Goal: Check status: Check status

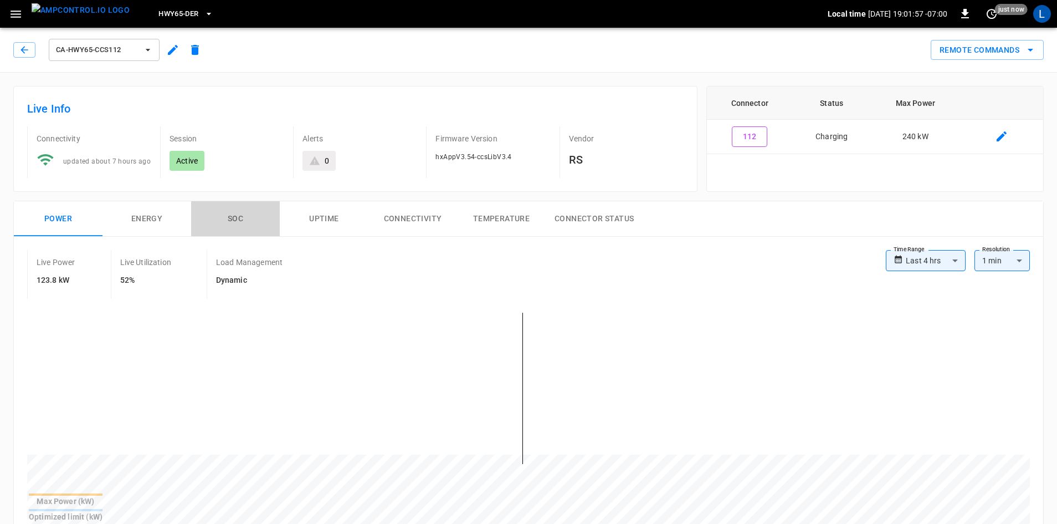
click at [247, 214] on button "SOC" at bounding box center [235, 218] width 89 height 35
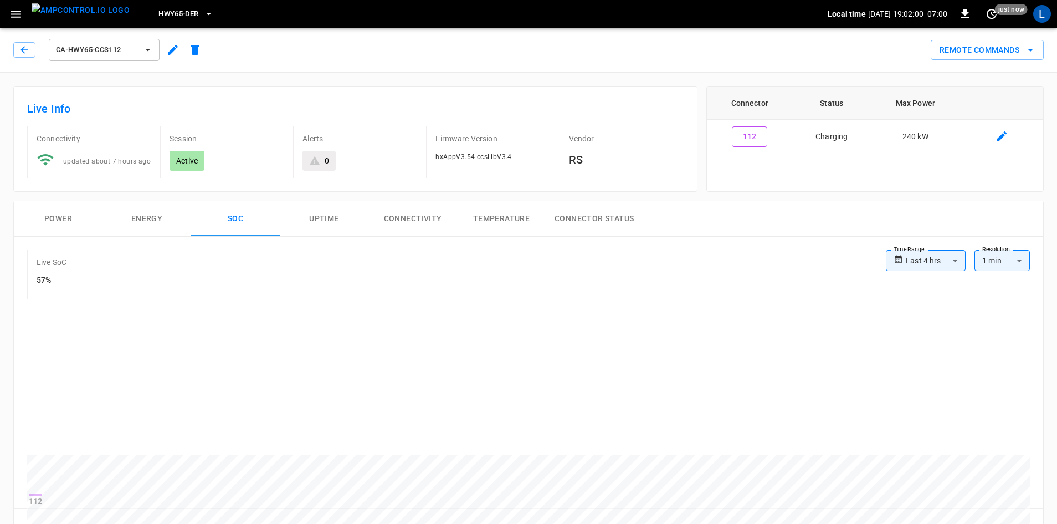
click at [60, 219] on button "Power" at bounding box center [58, 218] width 89 height 35
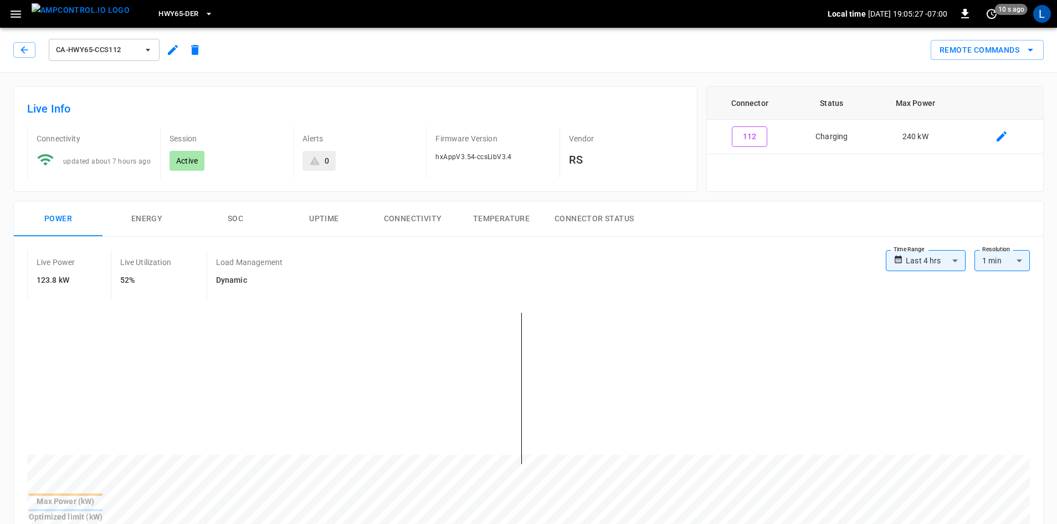
click at [181, 10] on button "HWY65-DER" at bounding box center [185, 14] width 63 height 22
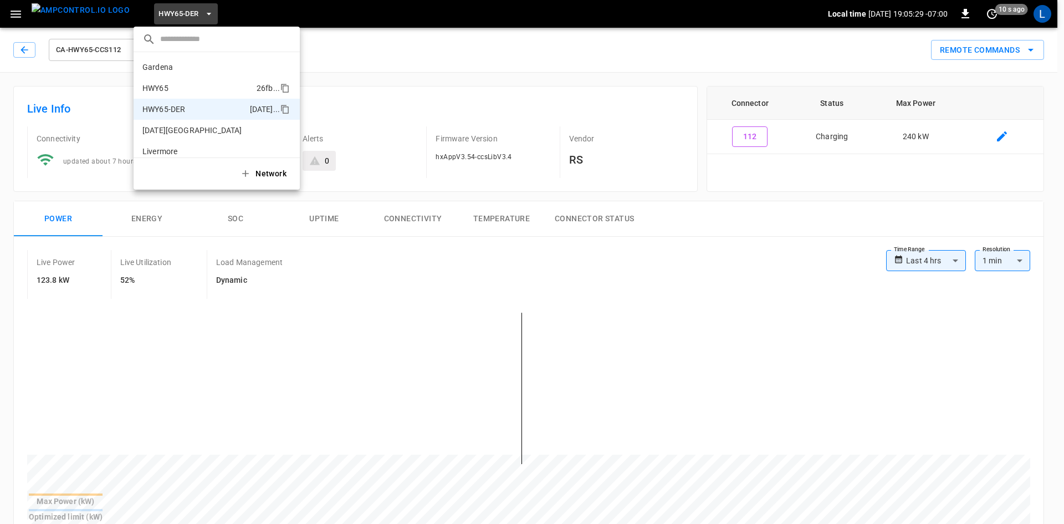
click at [182, 84] on p "HWY65" at bounding box center [197, 88] width 110 height 11
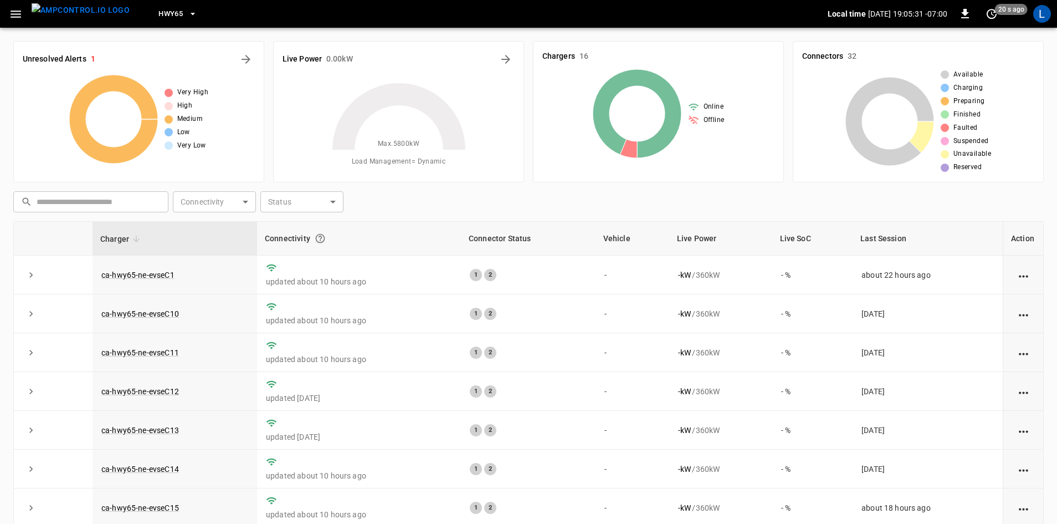
click at [166, 17] on button "HWY65" at bounding box center [178, 14] width 48 height 22
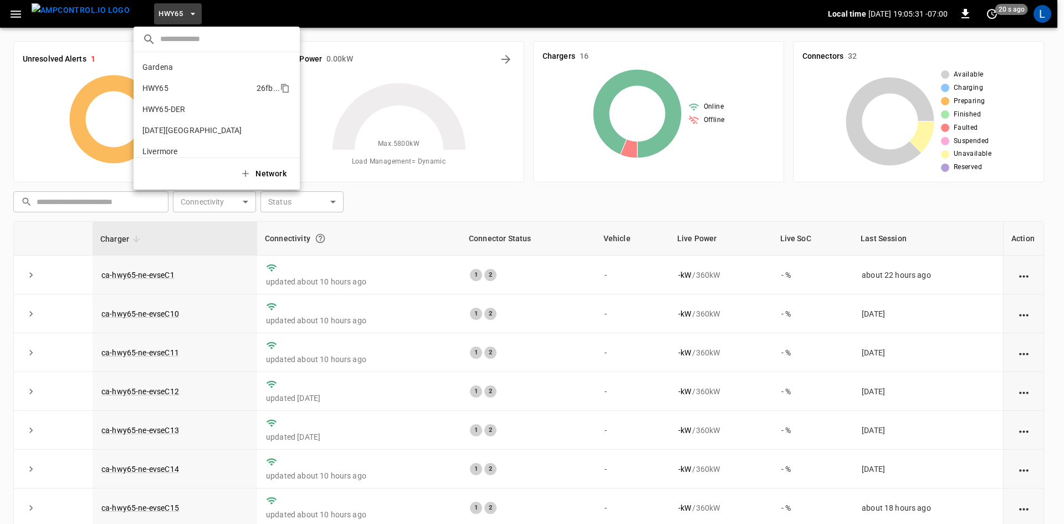
scroll to position [18, 0]
click at [177, 91] on p "HWY65-DER" at bounding box center [193, 91] width 103 height 11
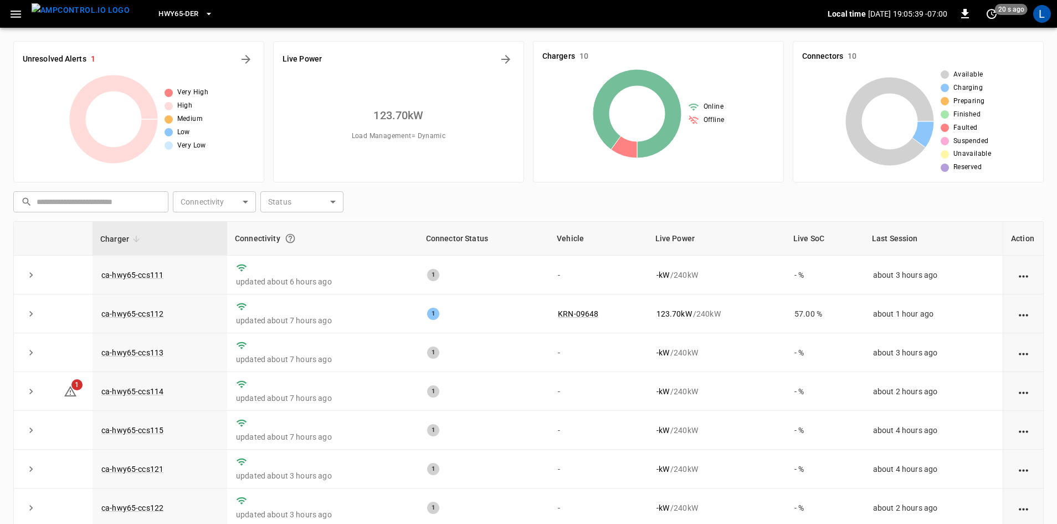
click at [179, 10] on span "HWY65-DER" at bounding box center [178, 14] width 40 height 13
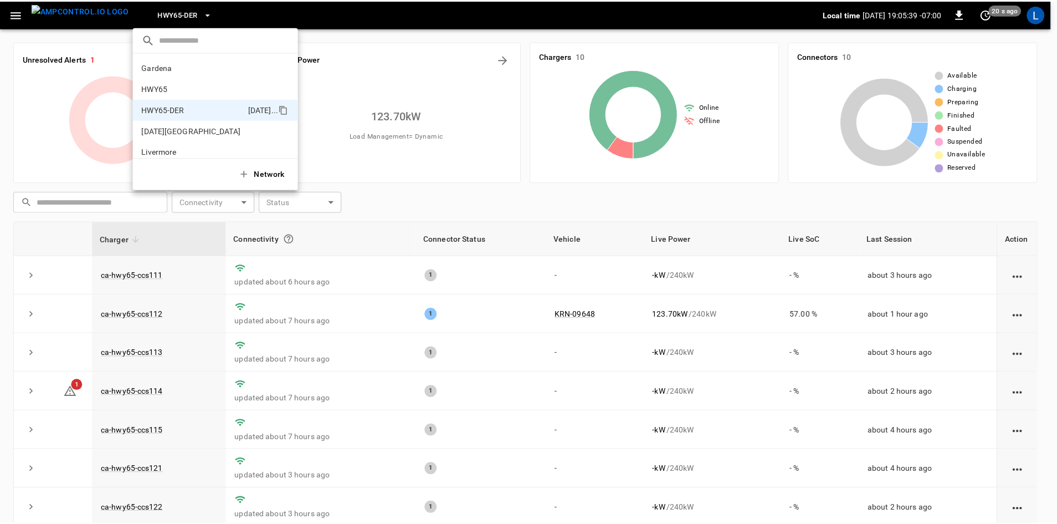
scroll to position [39, 0]
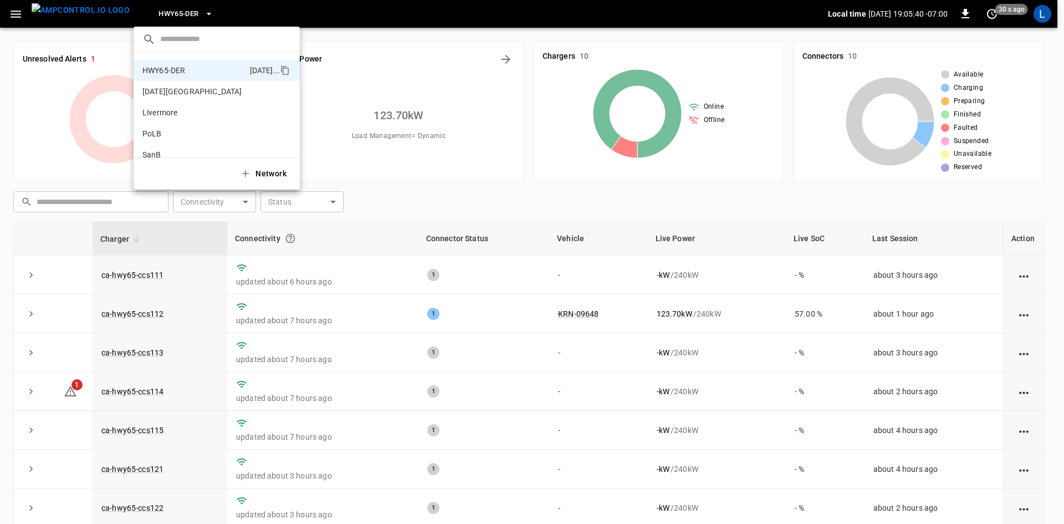
click at [179, 10] on div at bounding box center [532, 262] width 1064 height 524
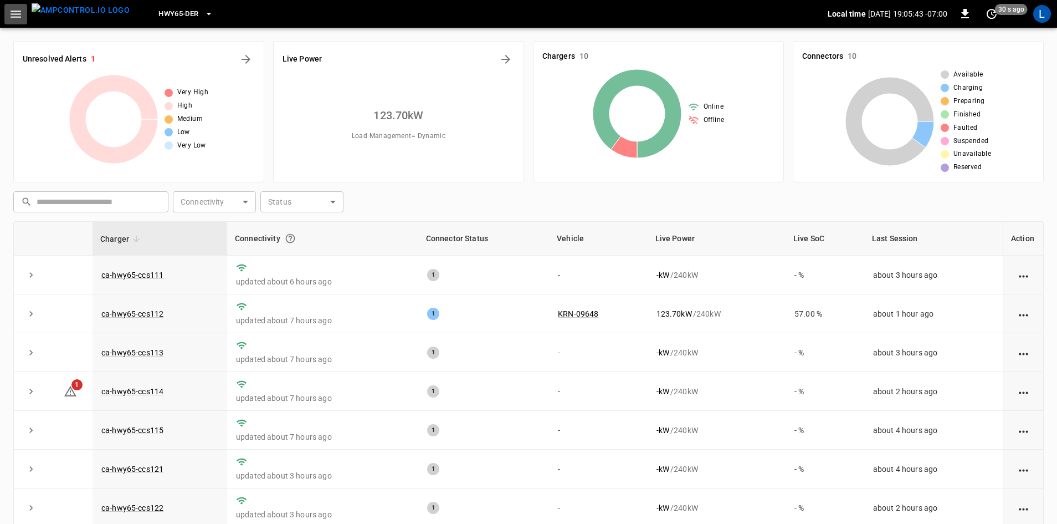
click at [10, 19] on icon "button" at bounding box center [16, 14] width 14 height 14
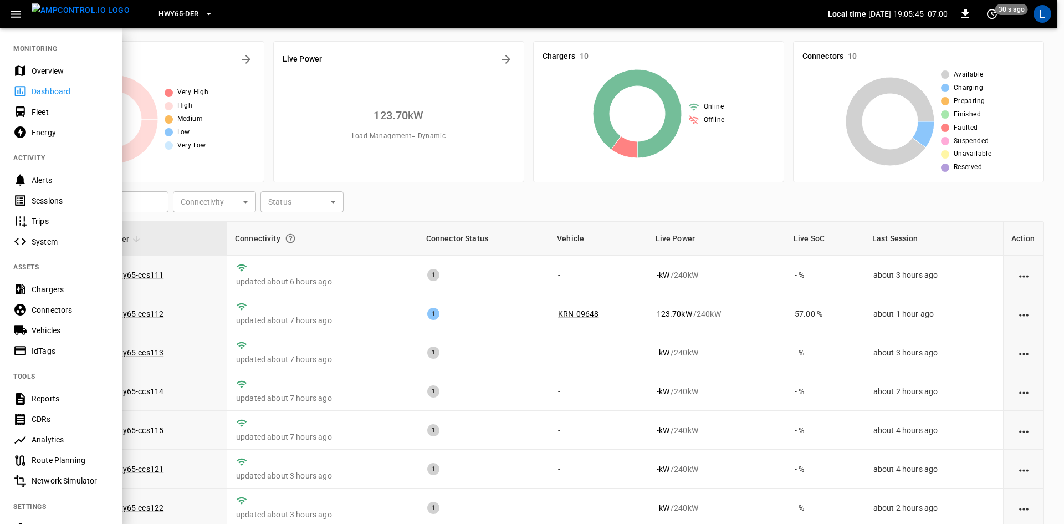
click at [48, 195] on div "Sessions" at bounding box center [70, 200] width 77 height 11
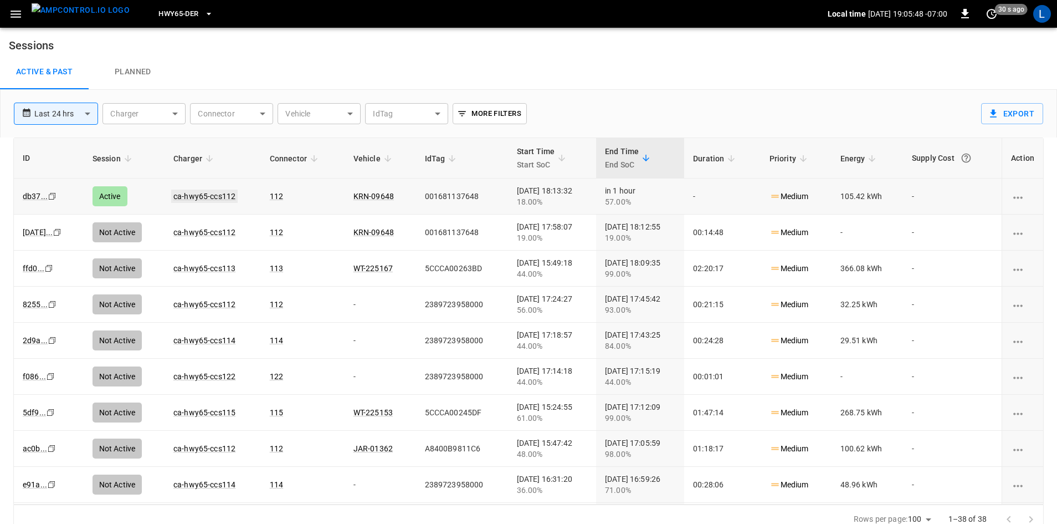
click at [183, 194] on link "ca-hwy65-ccs112" at bounding box center [204, 195] width 66 height 13
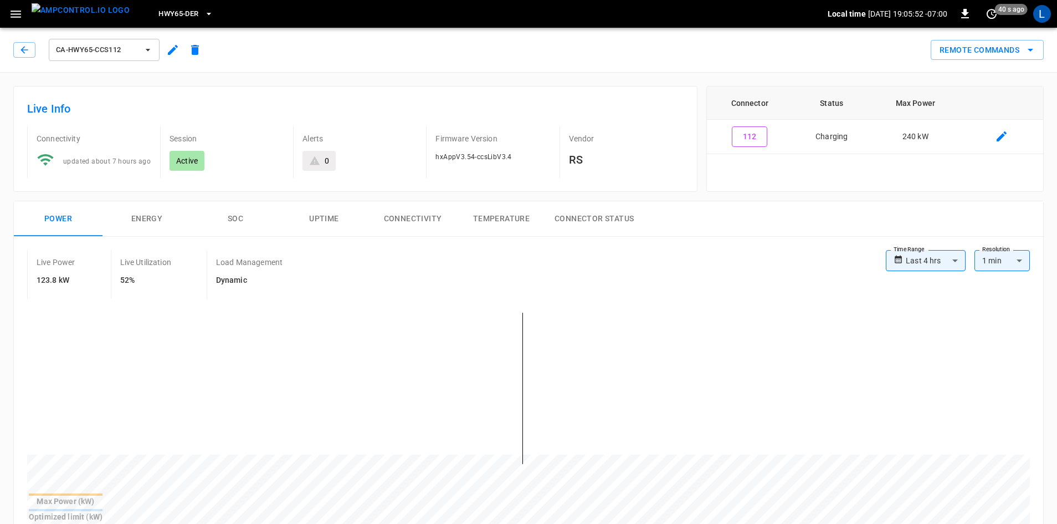
click at [244, 220] on button "SOC" at bounding box center [235, 218] width 89 height 35
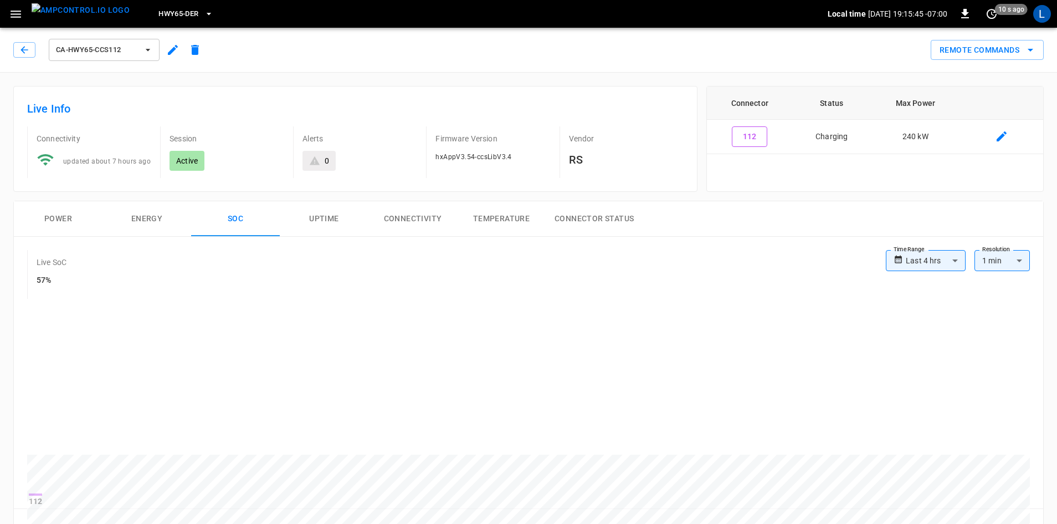
click at [155, 211] on button "Energy" at bounding box center [146, 218] width 89 height 35
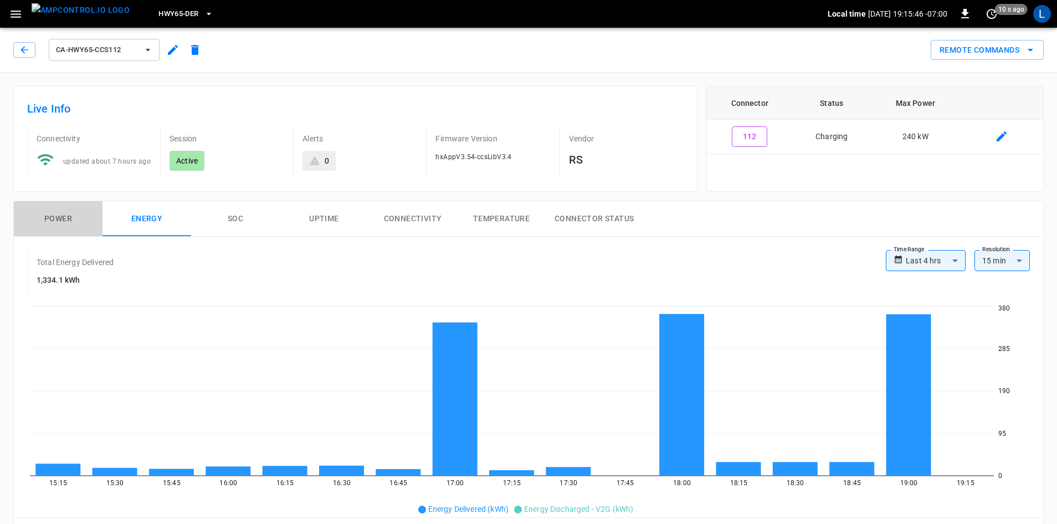
click at [46, 222] on button "Power" at bounding box center [58, 218] width 89 height 35
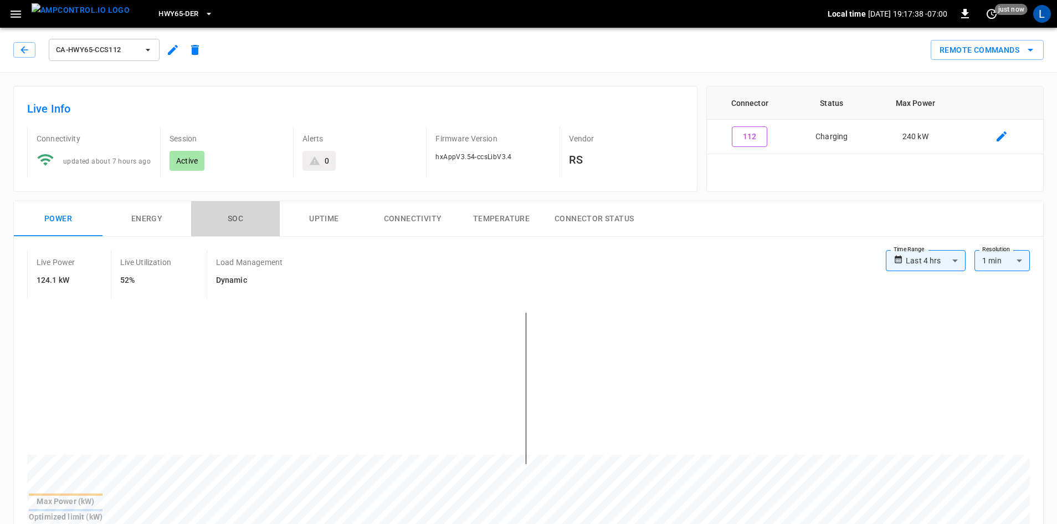
click at [243, 213] on button "SOC" at bounding box center [235, 218] width 89 height 35
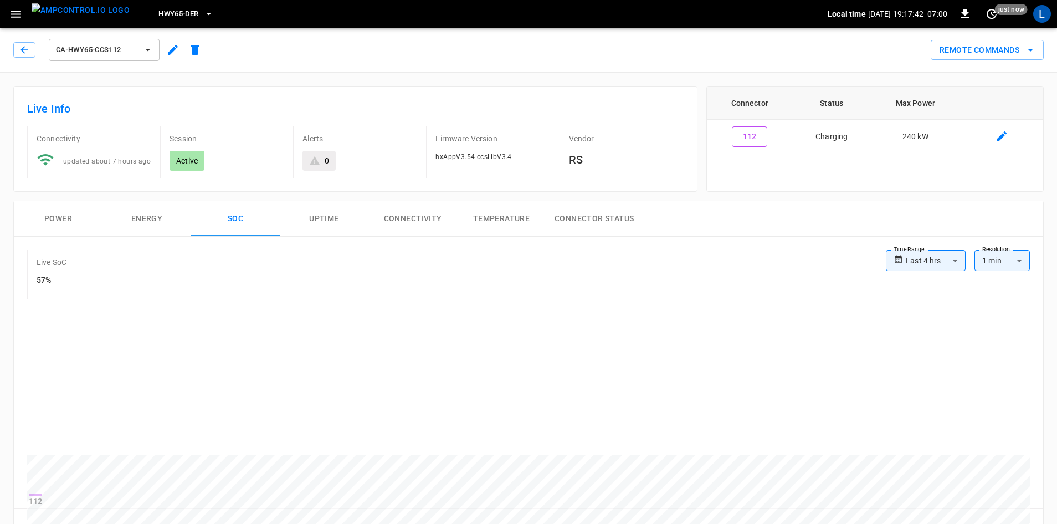
click at [58, 229] on button "Power" at bounding box center [58, 218] width 89 height 35
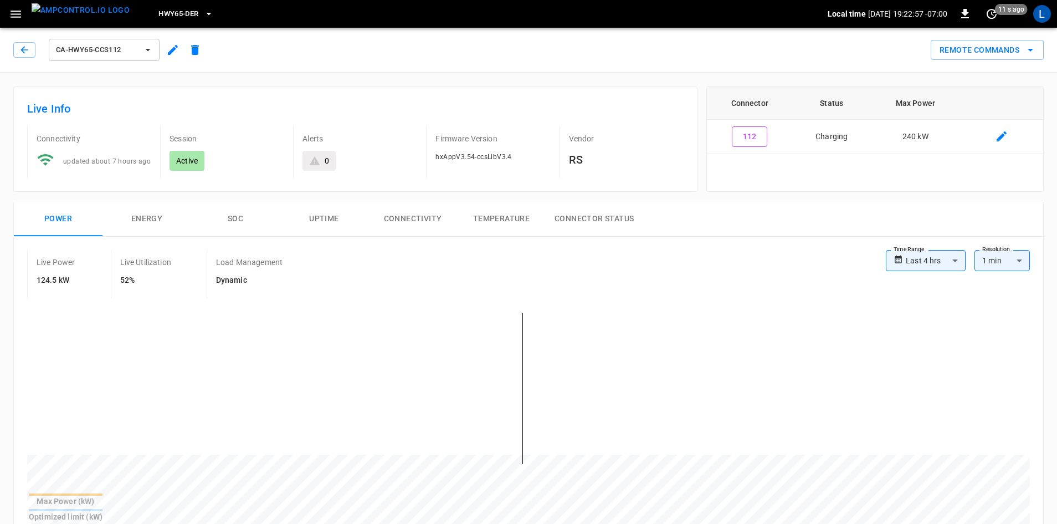
click at [232, 218] on button "SOC" at bounding box center [235, 218] width 89 height 35
